Goal: Find specific page/section: Find specific page/section

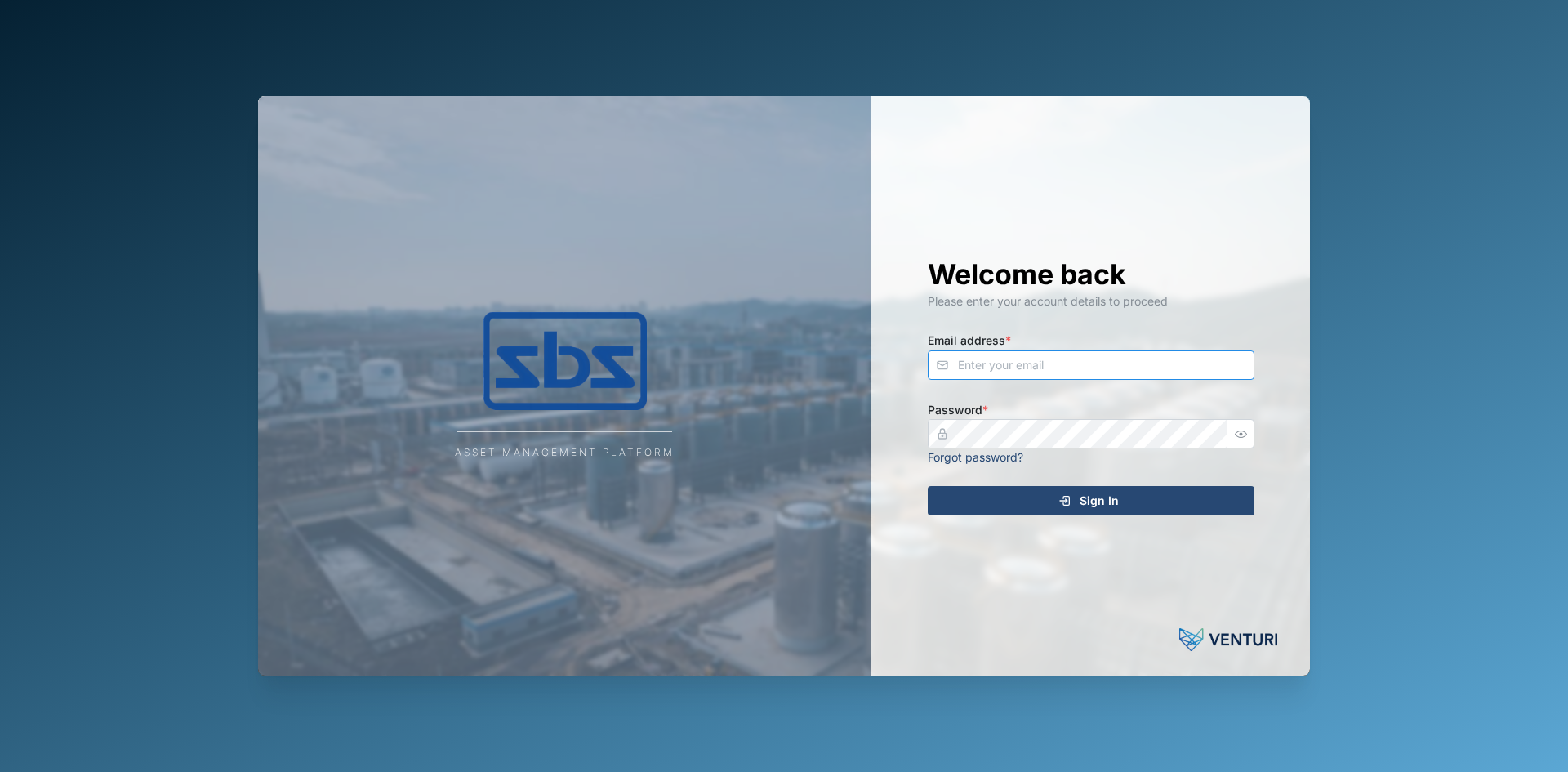
type input "[EMAIL_ADDRESS][DOMAIN_NAME]"
click at [1035, 507] on div "Sign In" at bounding box center [1089, 500] width 301 height 27
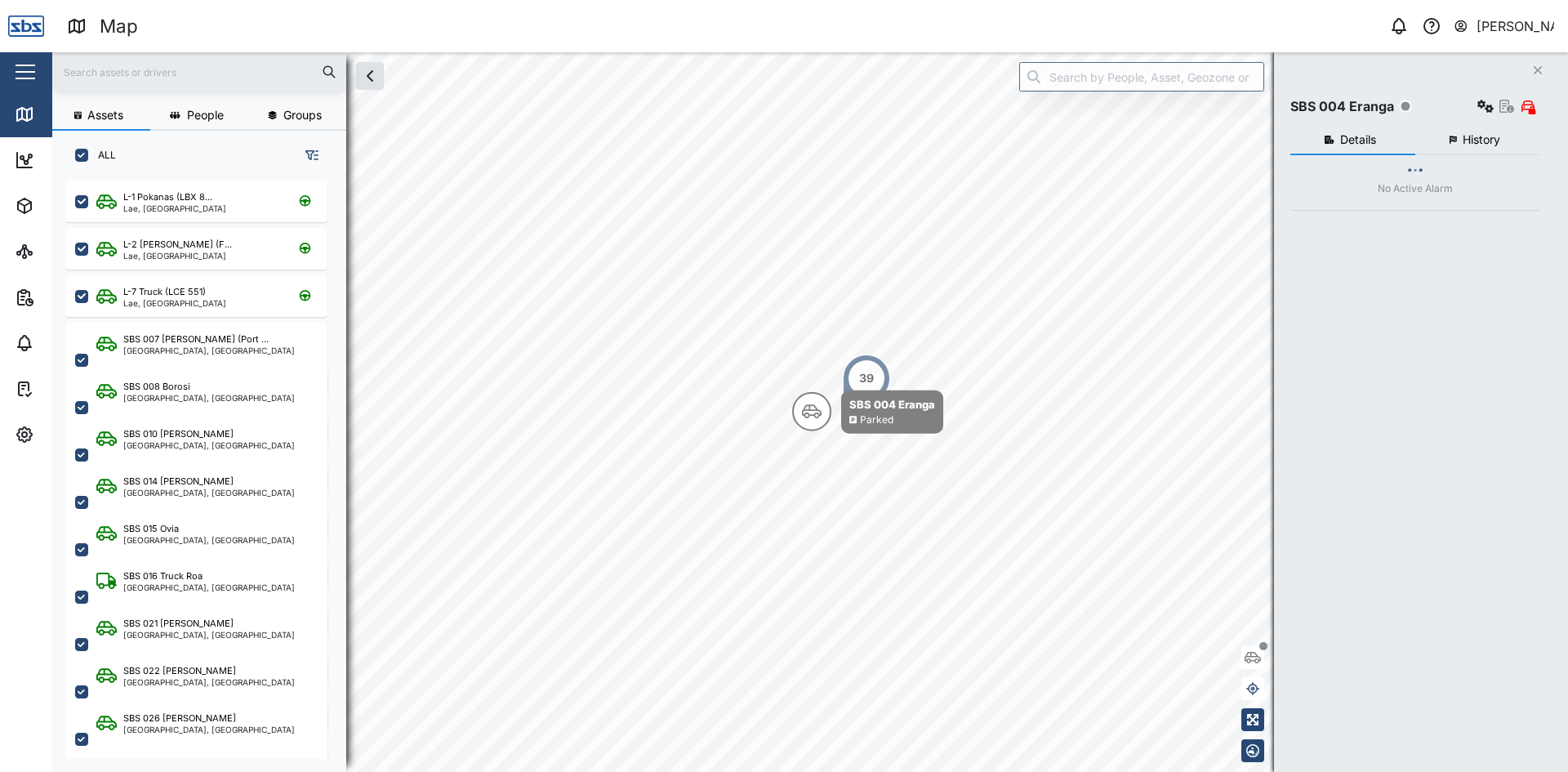
scroll to position [572, 256]
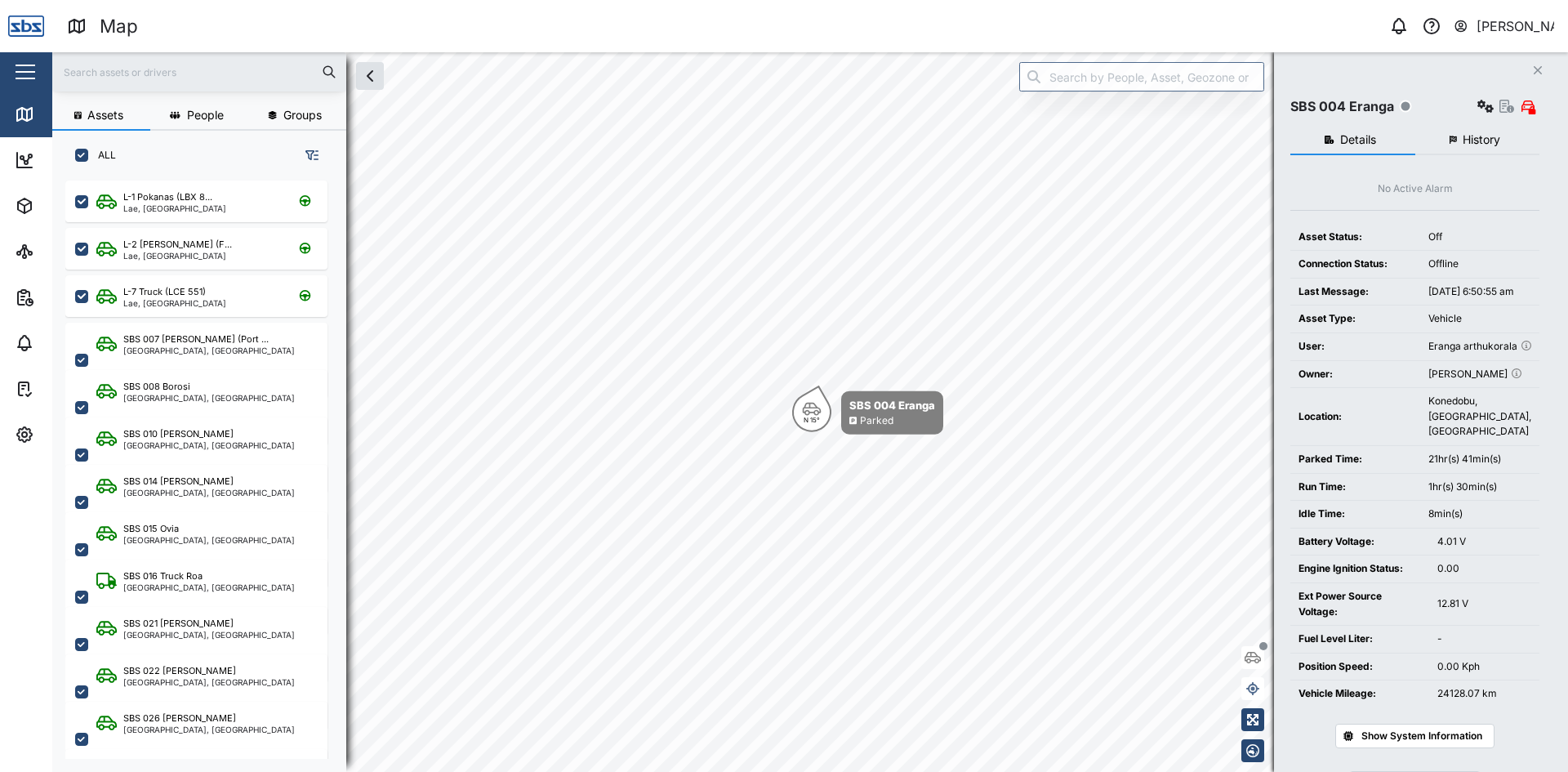
click at [1535, 64] on button "Close" at bounding box center [1538, 70] width 23 height 23
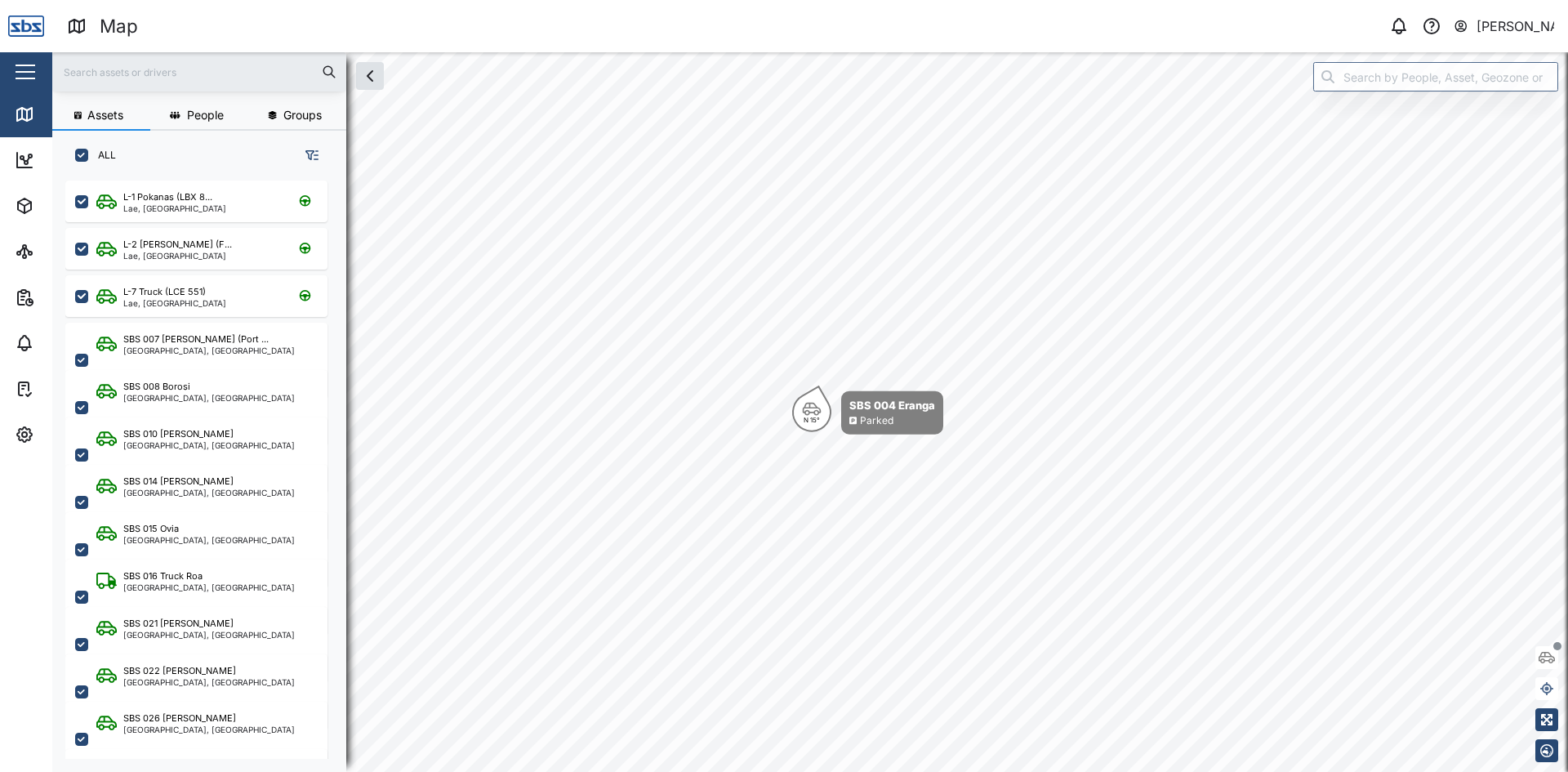
click at [108, 76] on input "text" at bounding box center [199, 72] width 275 height 25
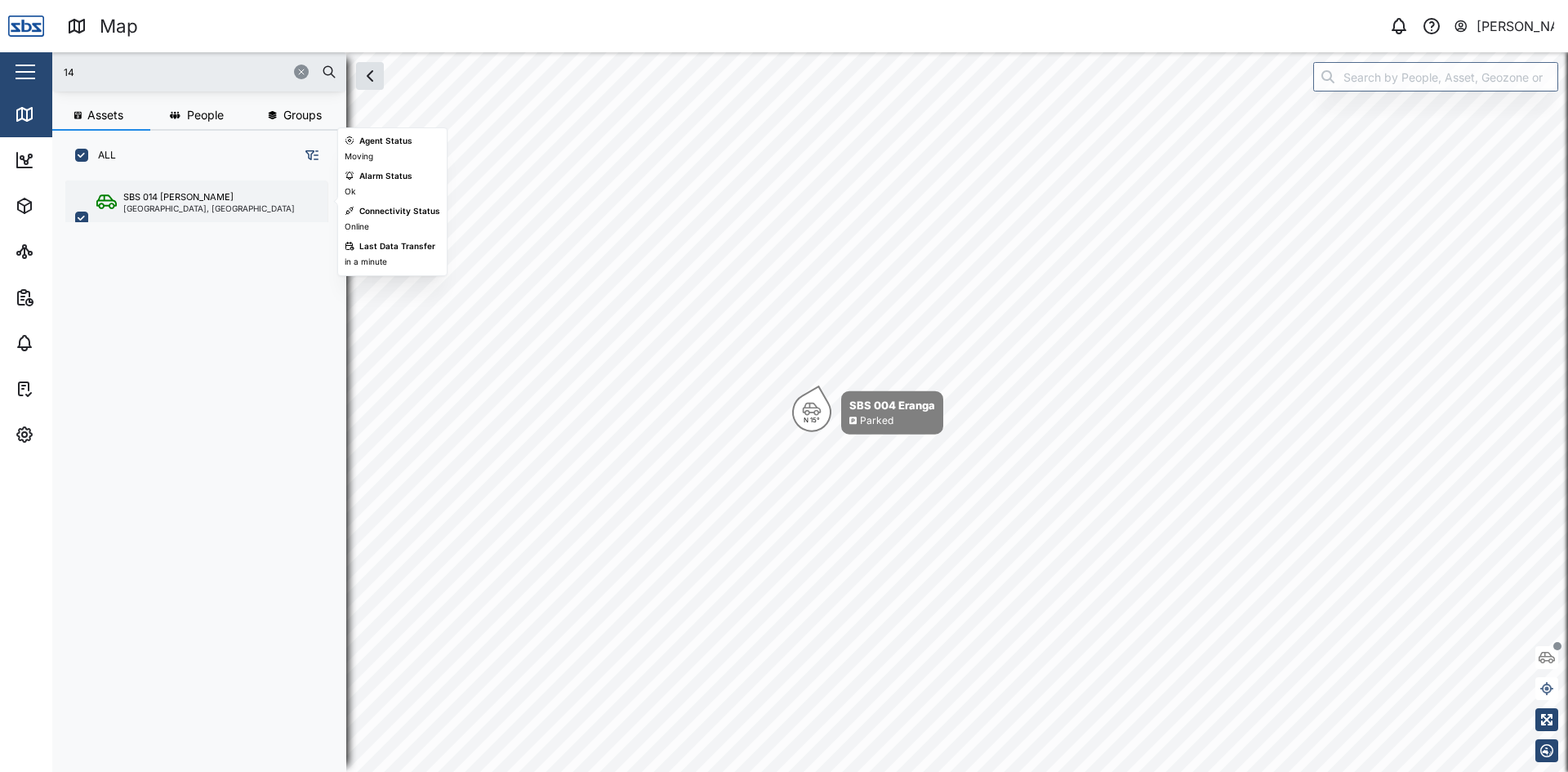
type input "14"
click at [155, 206] on div "[GEOGRAPHIC_DATA], [GEOGRAPHIC_DATA]" at bounding box center [209, 208] width 172 height 8
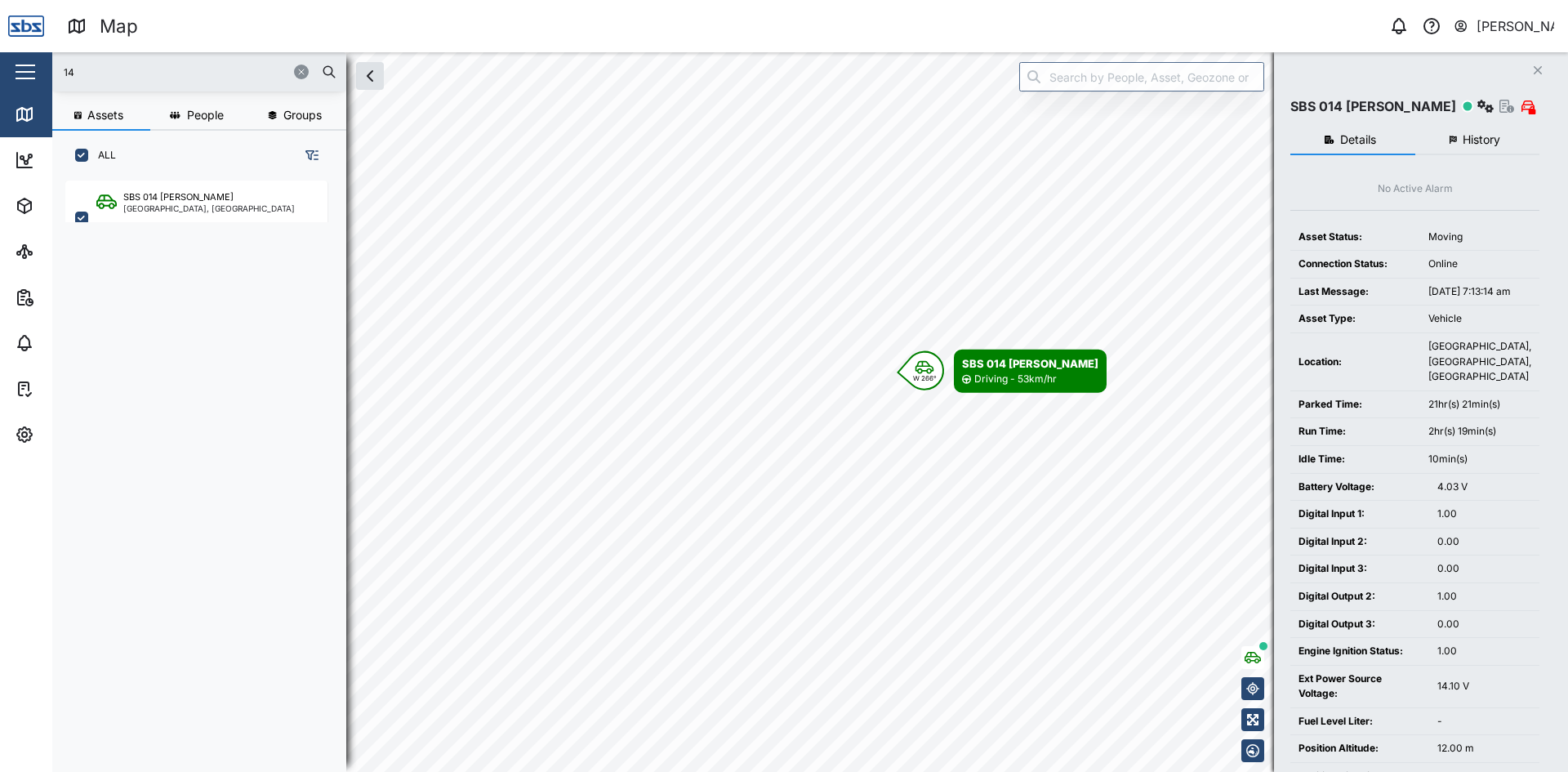
click at [1537, 70] on icon "button" at bounding box center [1538, 70] width 8 height 8
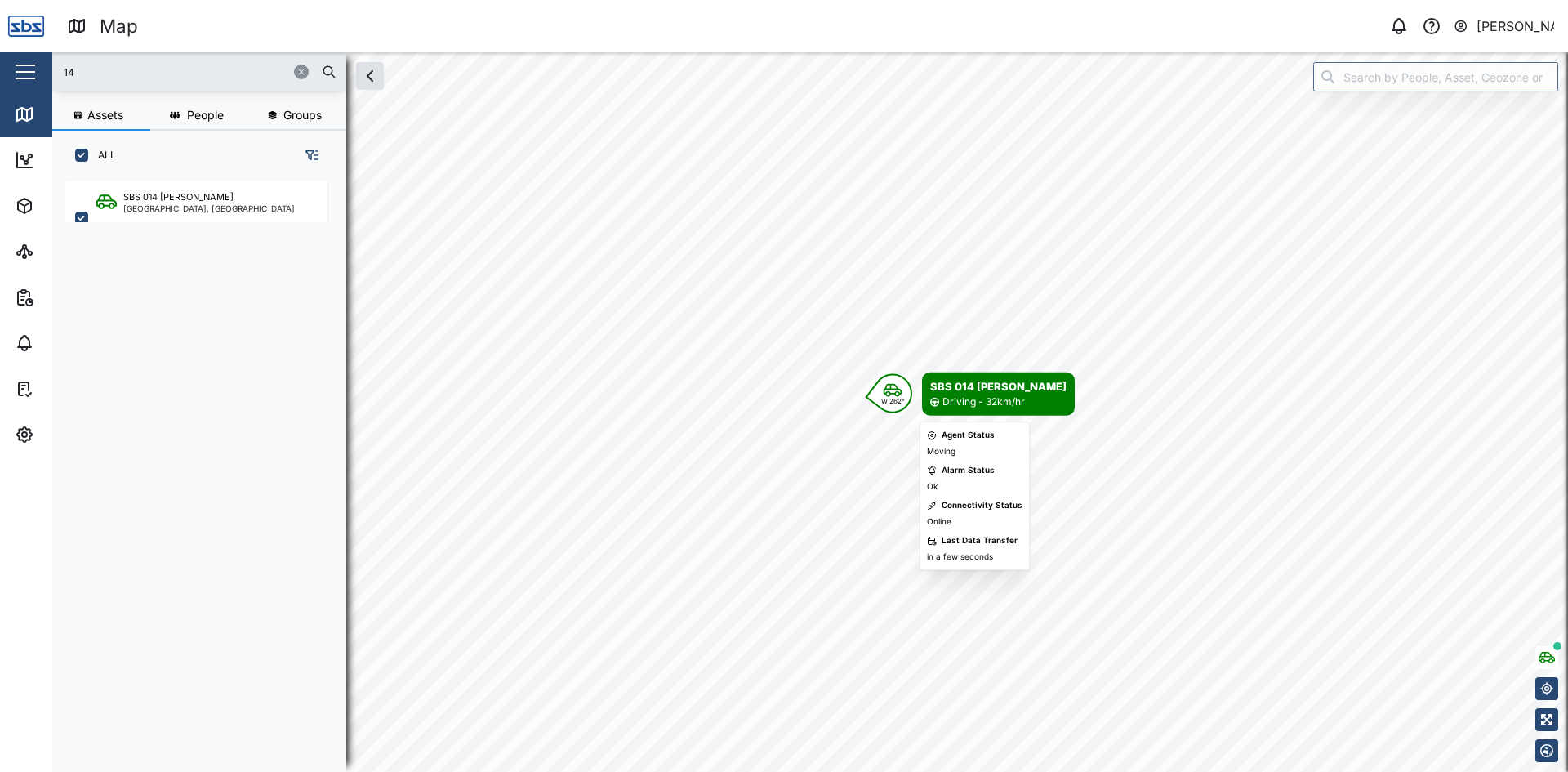
click at [891, 398] on div "W 262°" at bounding box center [892, 401] width 24 height 7
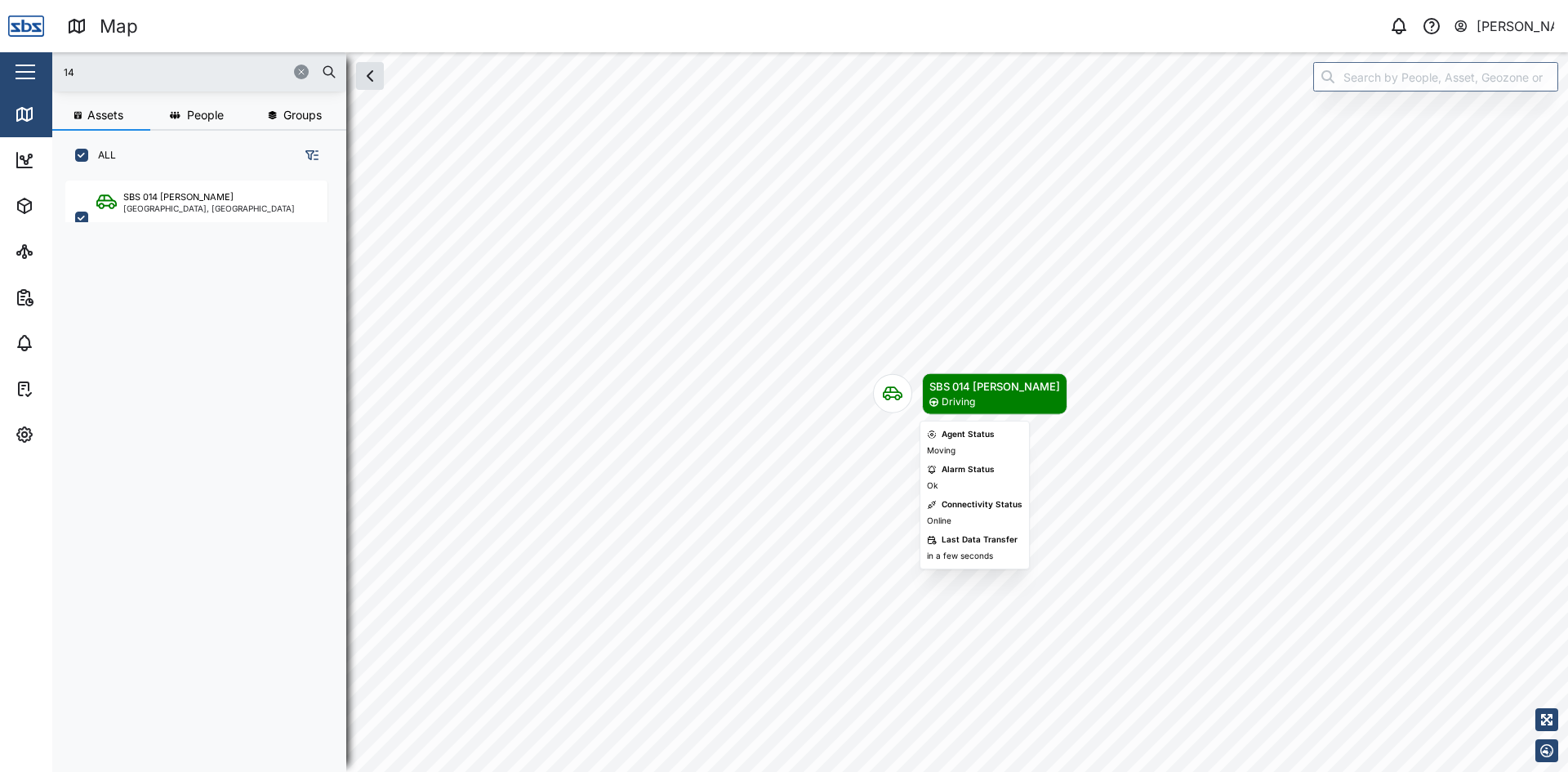
click at [895, 412] on div "Map marker" at bounding box center [892, 394] width 40 height 40
